Goal: Find specific page/section

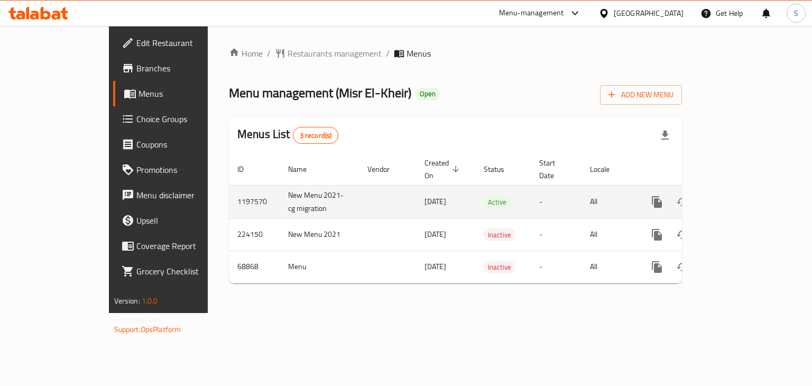
click at [740, 196] on icon "enhanced table" at bounding box center [733, 202] width 13 height 13
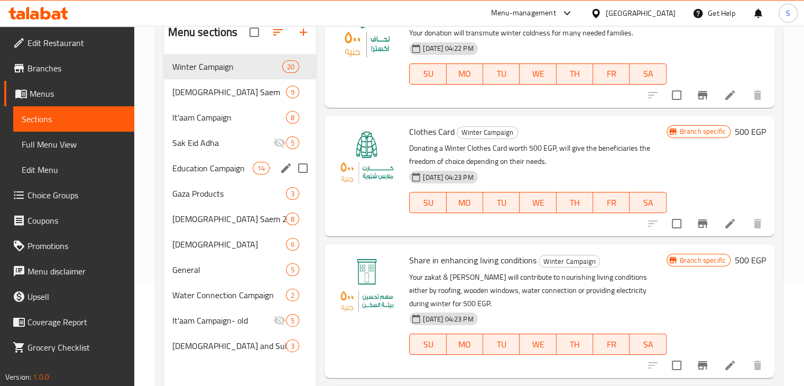
scroll to position [106, 0]
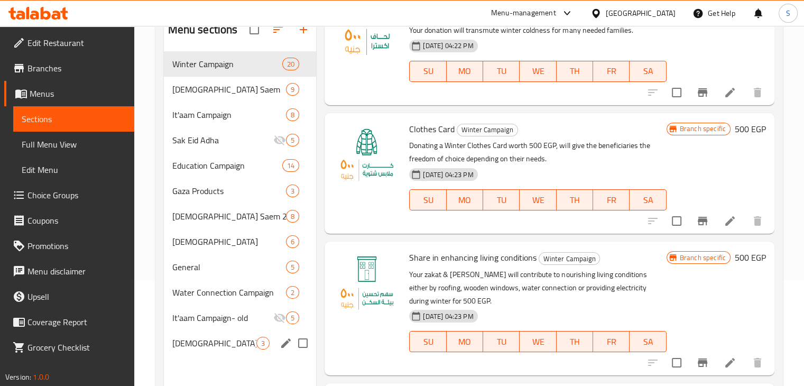
click at [207, 348] on span "[DEMOGRAPHIC_DATA] and Suhoor Meals" at bounding box center [214, 343] width 85 height 13
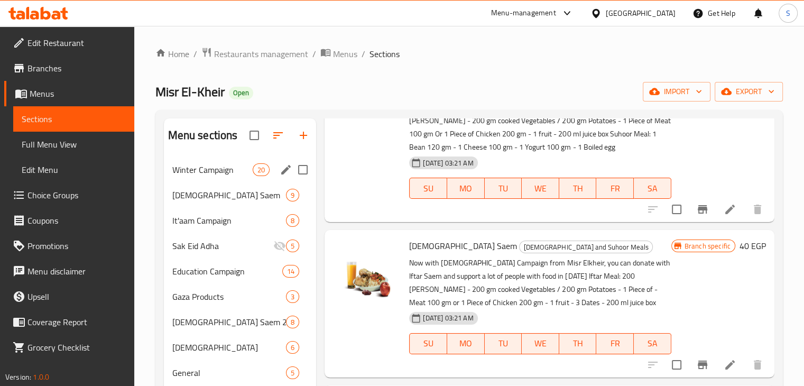
click at [213, 176] on span "Winter Campaign" at bounding box center [212, 169] width 81 height 13
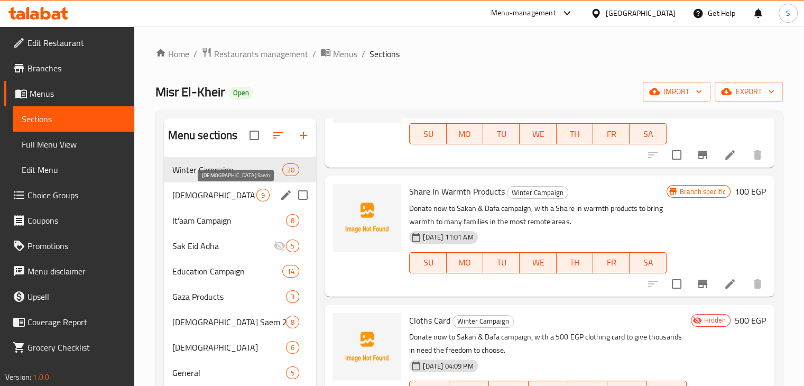
click at [183, 189] on span "[DEMOGRAPHIC_DATA] Saem" at bounding box center [214, 195] width 85 height 13
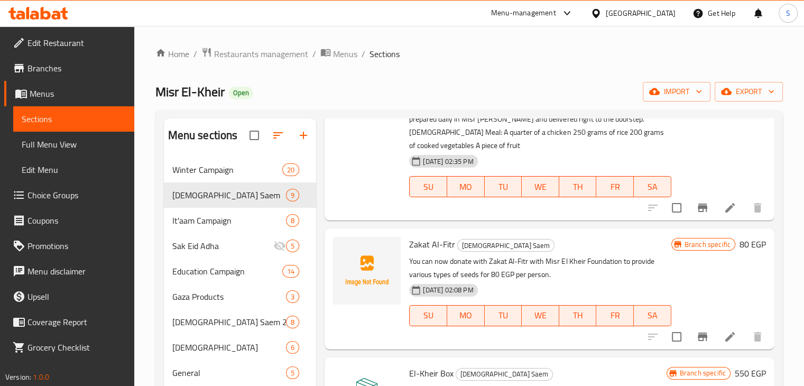
click at [72, 75] on link "Branches" at bounding box center [69, 68] width 130 height 25
